Goal: Transaction & Acquisition: Purchase product/service

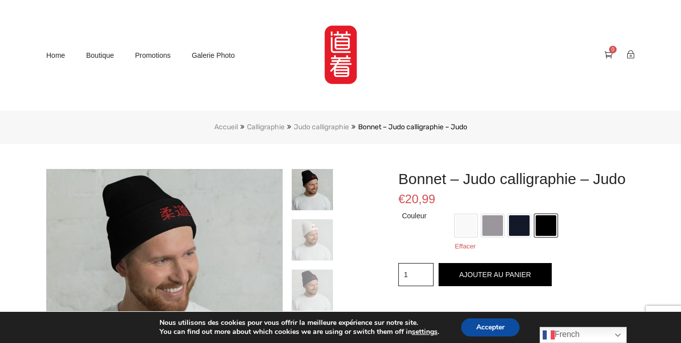
click at [495, 287] on button "Ajouter au panier" at bounding box center [495, 275] width 113 height 24
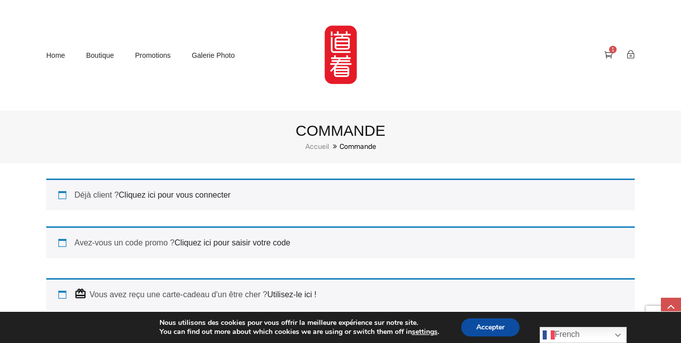
scroll to position [173, 0]
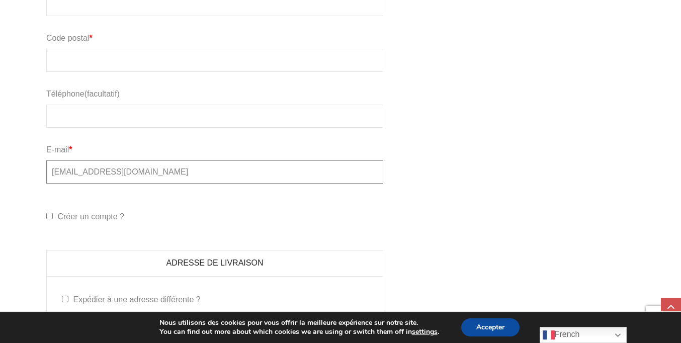
type input "mail3055310@protonmail.com"
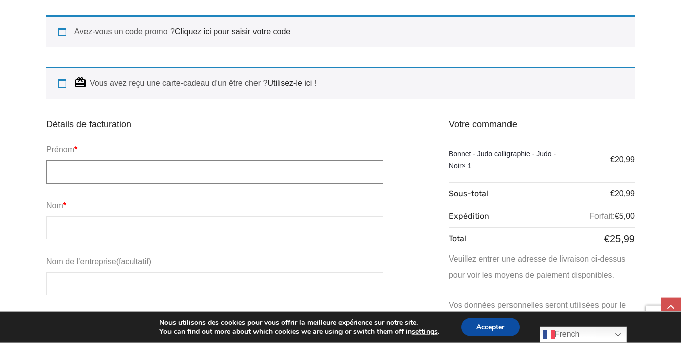
click at [215, 171] on input "Prénom *" at bounding box center [214, 172] width 337 height 23
type input "Sophie"
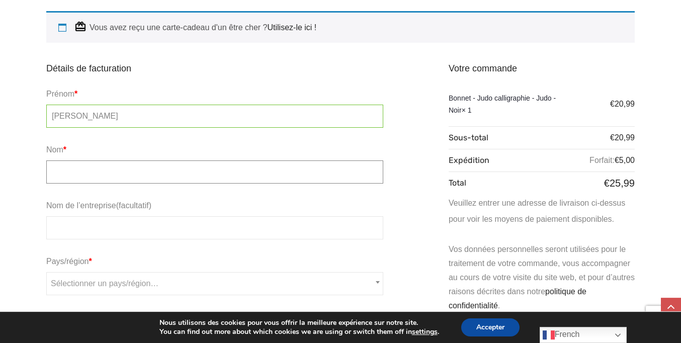
click at [215, 171] on input "Nom *" at bounding box center [214, 172] width 337 height 23
type input "Lambert"
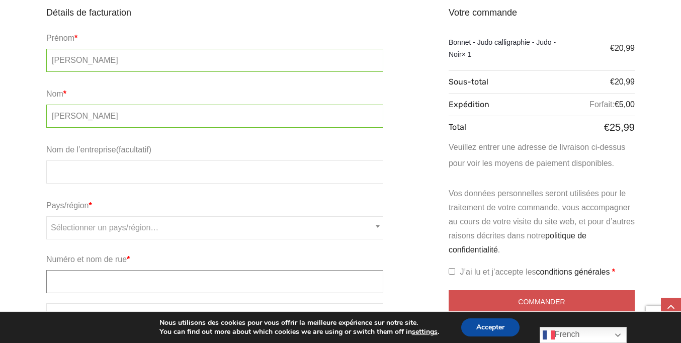
click at [215, 270] on input "Numéro et nom de rue *" at bounding box center [214, 281] width 337 height 23
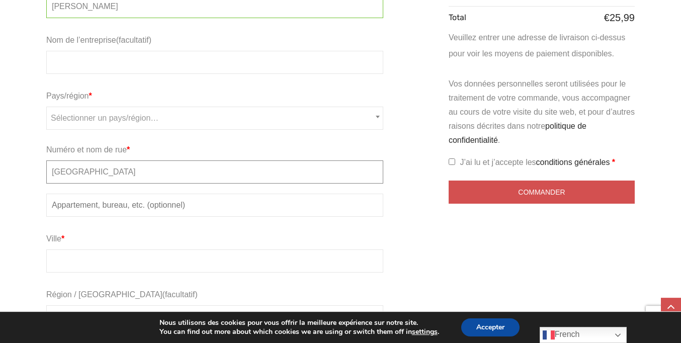
type input "Rue de Laeken"
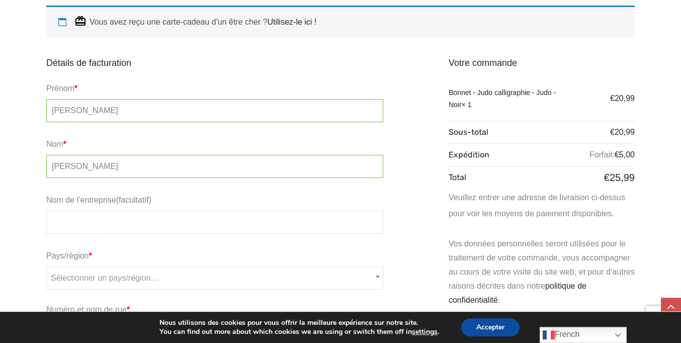
type input "Rue de Laeken"
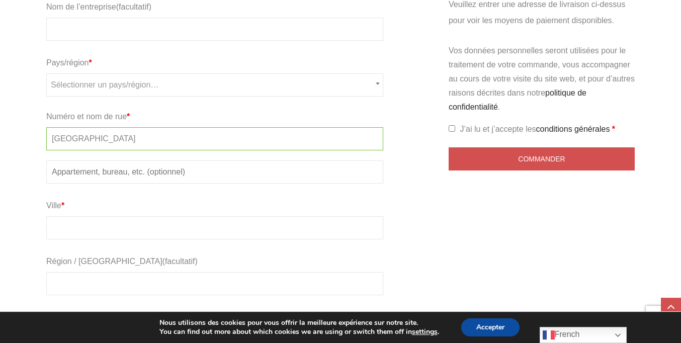
click at [215, 328] on input "Code postal *" at bounding box center [214, 339] width 337 height 23
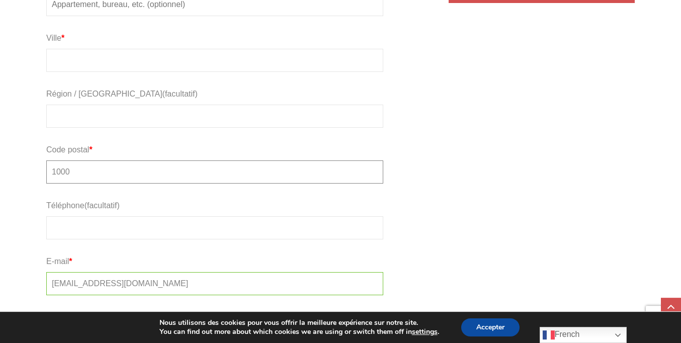
type input "1000"
click at [215, 216] on input "Téléphone (facultatif)" at bounding box center [214, 227] width 337 height 23
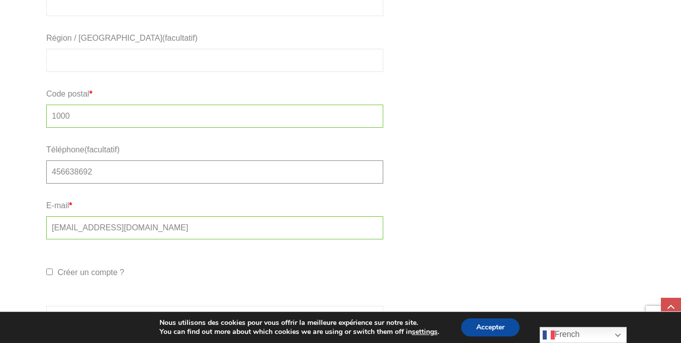
type input "456638692"
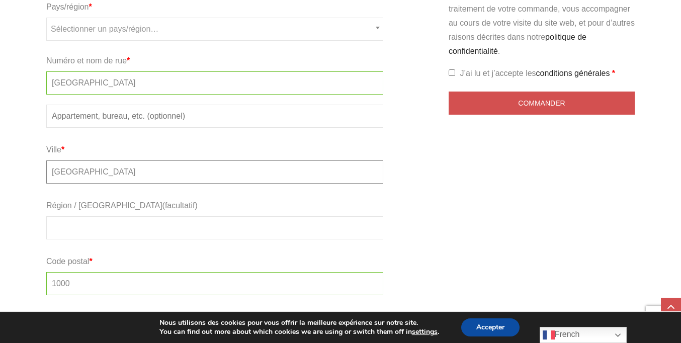
type input "Bruxelles"
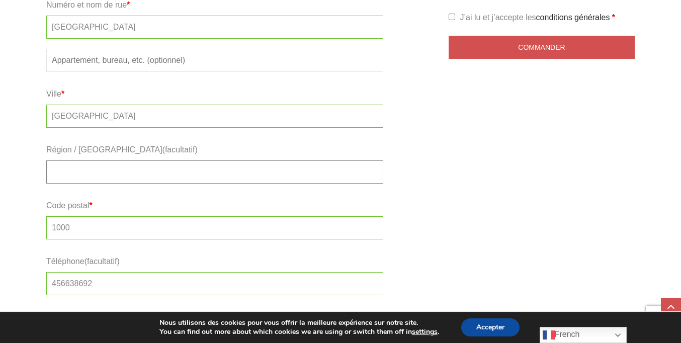
scroll to position [416, 0]
